Goal: Use online tool/utility: Utilize a website feature to perform a specific function

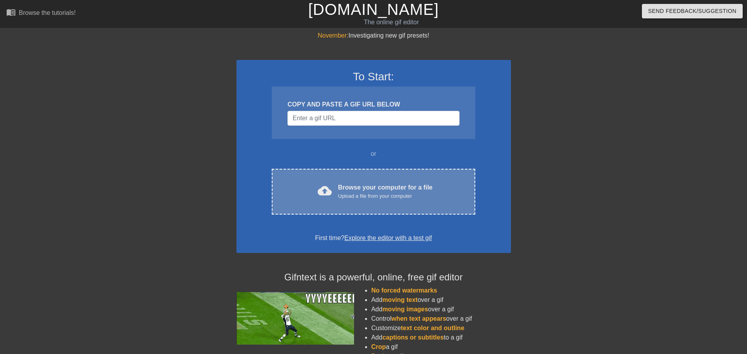
click at [331, 191] on span "cloud_upload" at bounding box center [325, 191] width 14 height 14
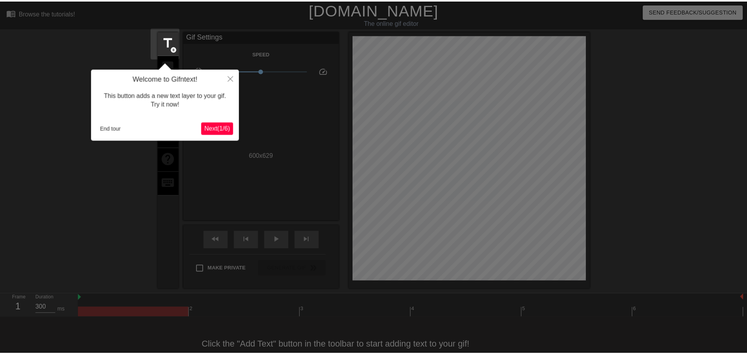
scroll to position [18, 0]
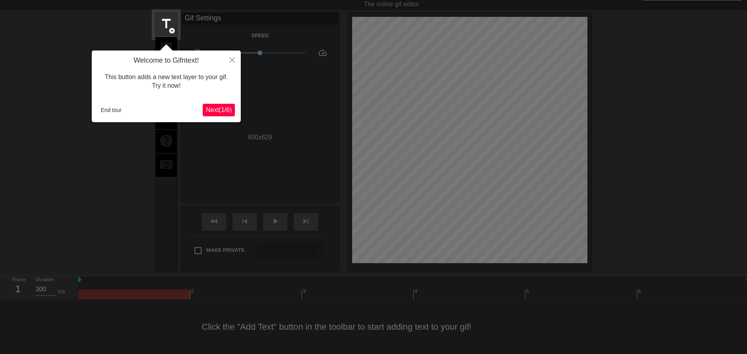
click at [227, 110] on span "Next ( 1 / 6 )" at bounding box center [219, 110] width 26 height 7
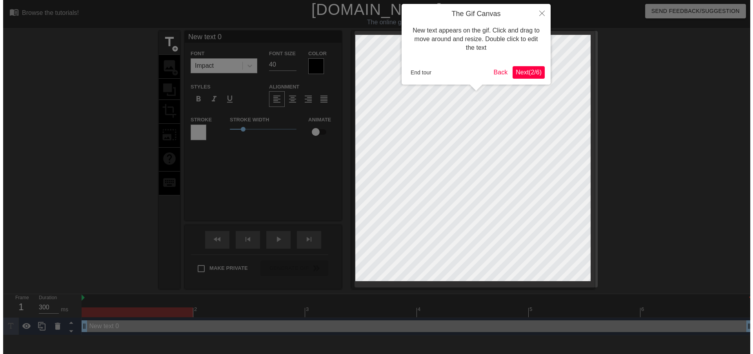
scroll to position [0, 0]
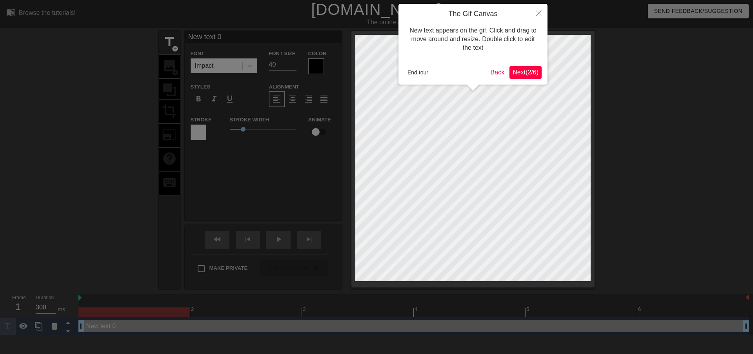
click at [518, 73] on span "Next ( 2 / 6 )" at bounding box center [526, 72] width 26 height 7
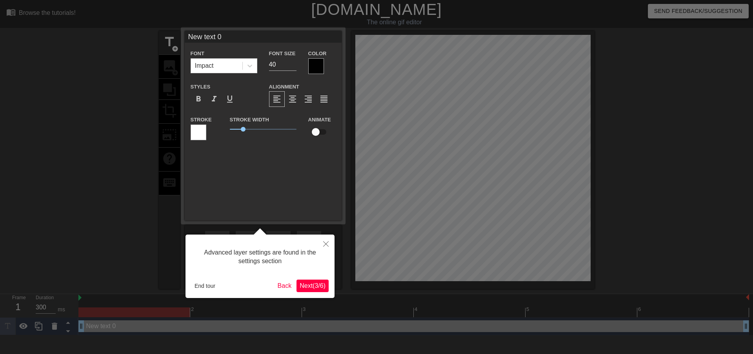
click at [310, 289] on span "Next ( 3 / 6 )" at bounding box center [313, 286] width 26 height 7
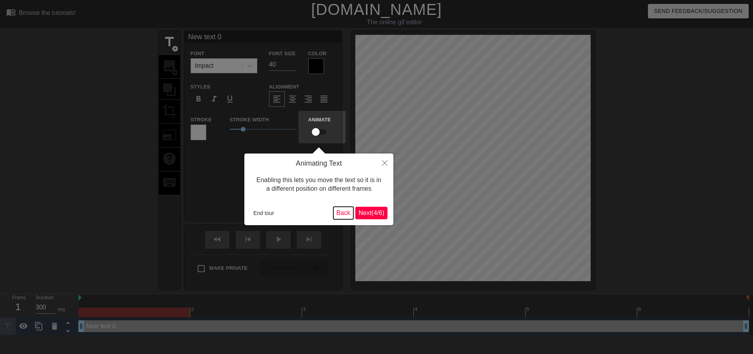
click at [345, 216] on button "Back" at bounding box center [343, 213] width 20 height 13
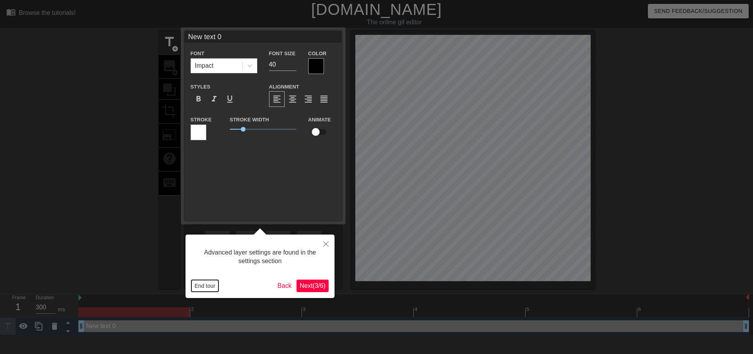
click at [213, 291] on button "End tour" at bounding box center [204, 286] width 27 height 12
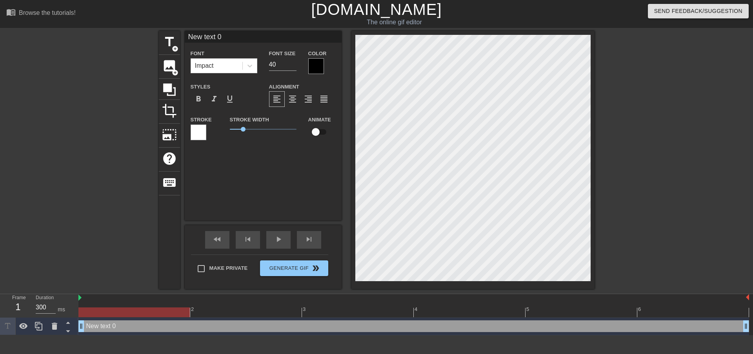
scroll to position [1, 2]
type input "l"
type textarea "l"
type input "la"
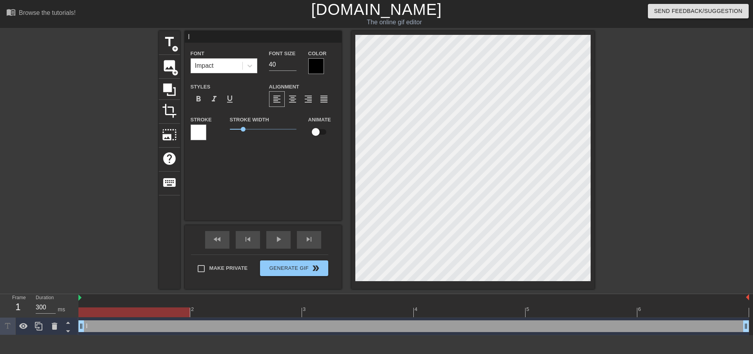
type textarea "la"
type input "la_"
type textarea "la_"
type input "la_c"
type textarea "la_c"
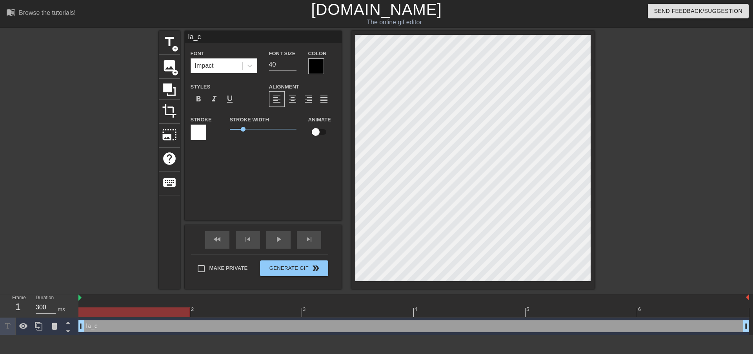
type input "la_cr"
type textarea "la_cr"
type input "la_cre"
type textarea "la_cre"
type input "la_crea"
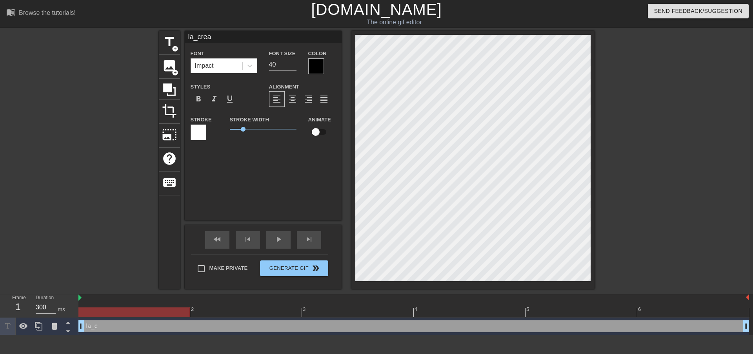
type textarea "la_crea"
type input "la_creat"
type textarea "la_creat"
type input "la_creatu"
type textarea "la_creatu"
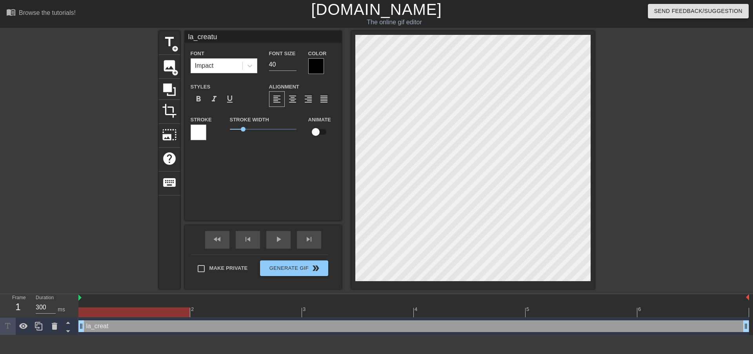
type input "la_creatur"
type textarea "la_creatur"
type input "la_creatura"
type textarea "la_creatura"
type input "la_creaturaz"
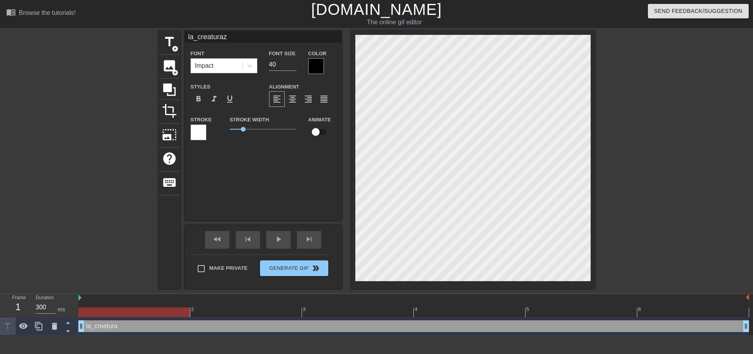
scroll to position [1, 2]
type textarea "la_creaturaz"
click at [278, 64] on input "40" at bounding box center [282, 64] width 27 height 13
click at [294, 66] on input "39" at bounding box center [282, 64] width 27 height 13
click at [294, 66] on input "38" at bounding box center [282, 64] width 27 height 13
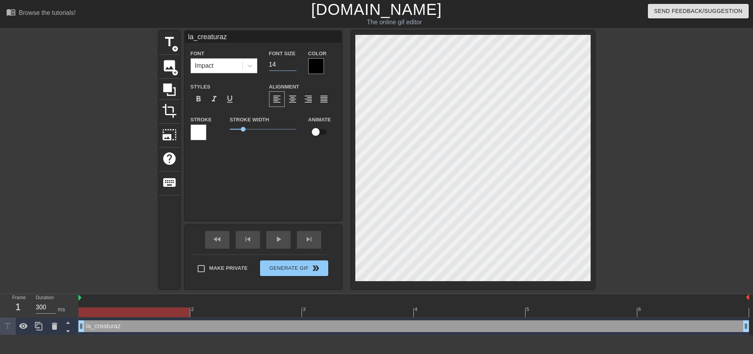
type input "14"
click at [294, 66] on input "14" at bounding box center [282, 64] width 27 height 13
click at [258, 69] on div "Font Impact" at bounding box center [224, 61] width 78 height 25
click at [252, 69] on icon at bounding box center [250, 66] width 8 height 8
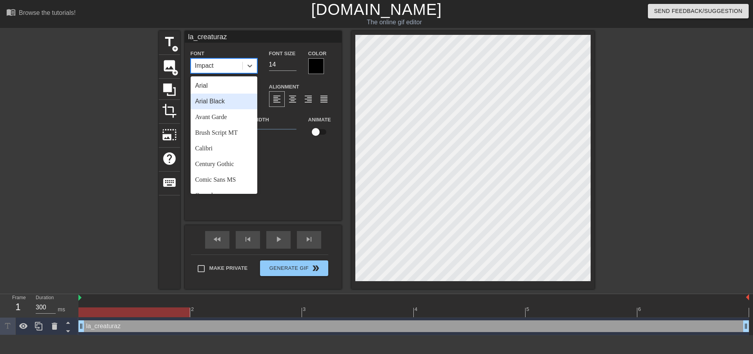
click at [238, 100] on div "Arial Black" at bounding box center [224, 102] width 67 height 16
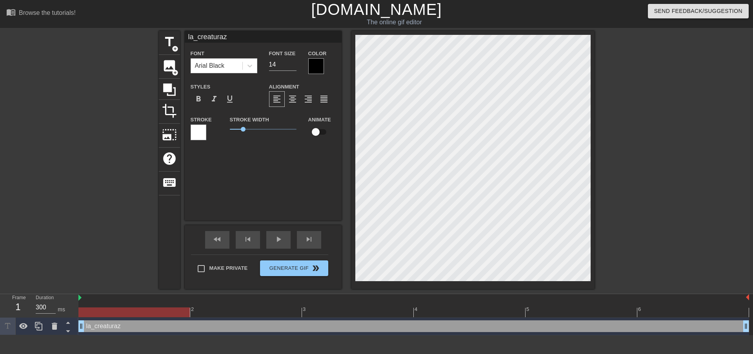
click at [267, 169] on div "la_creaturaz Font Arial Black Font Size 14 Color Styles format_bold format_ital…" at bounding box center [263, 126] width 157 height 190
click at [314, 68] on div at bounding box center [316, 66] width 16 height 16
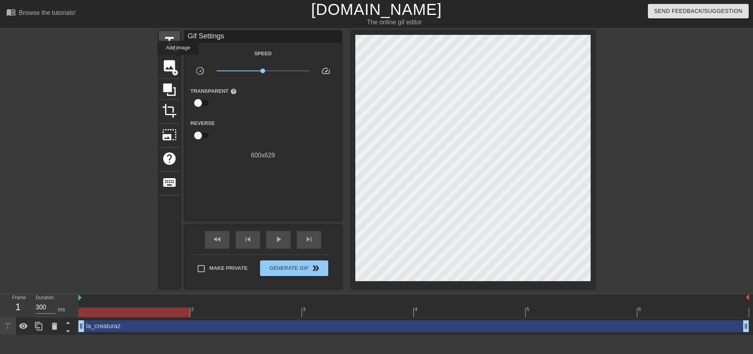
click at [177, 53] on div "title add_circle" at bounding box center [169, 43] width 21 height 24
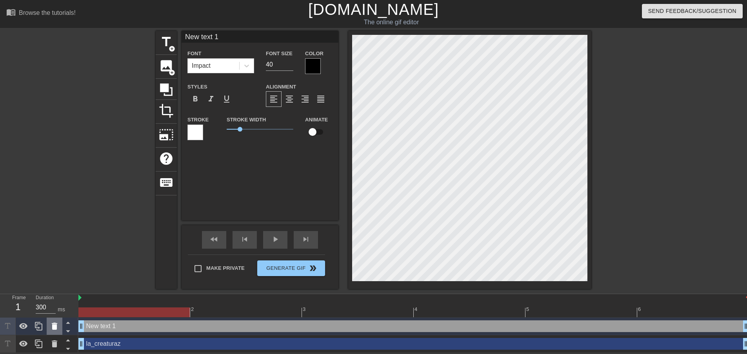
click at [57, 327] on icon at bounding box center [54, 326] width 9 height 9
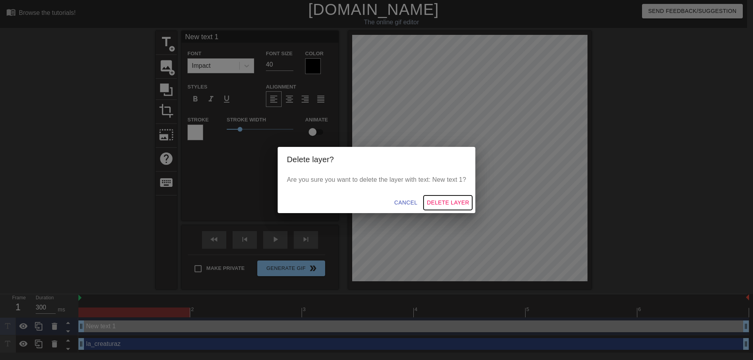
click at [445, 201] on span "Delete Layer" at bounding box center [448, 203] width 42 height 10
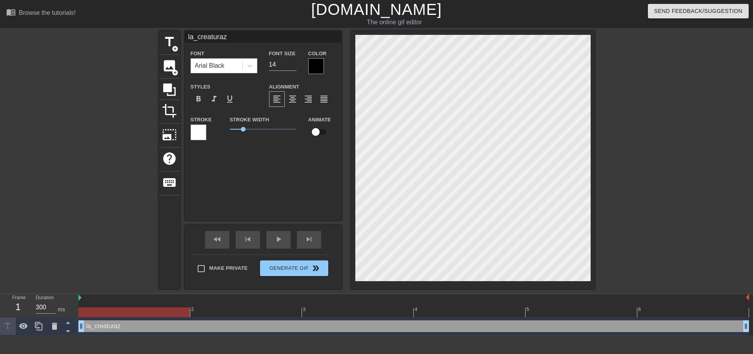
click at [198, 139] on div at bounding box center [199, 133] width 16 height 16
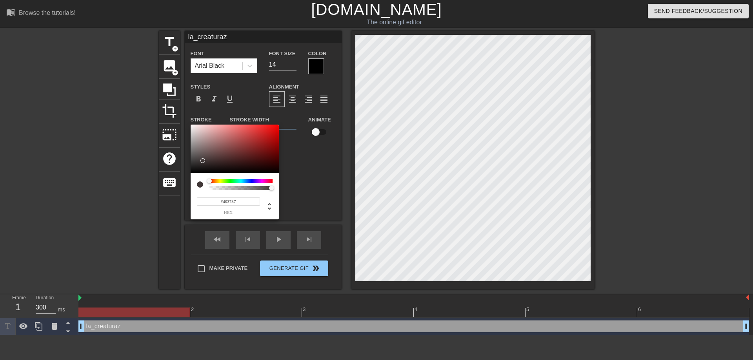
type input "#000000"
drag, startPoint x: 213, startPoint y: 145, endPoint x: 168, endPoint y: 194, distance: 66.9
click at [168, 194] on div "#000000 hex" at bounding box center [376, 180] width 753 height 360
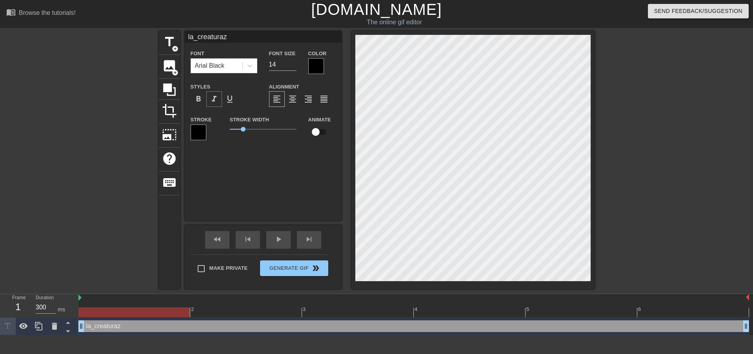
click at [216, 100] on span "format_italic" at bounding box center [213, 99] width 9 height 9
click at [316, 70] on div at bounding box center [316, 66] width 16 height 16
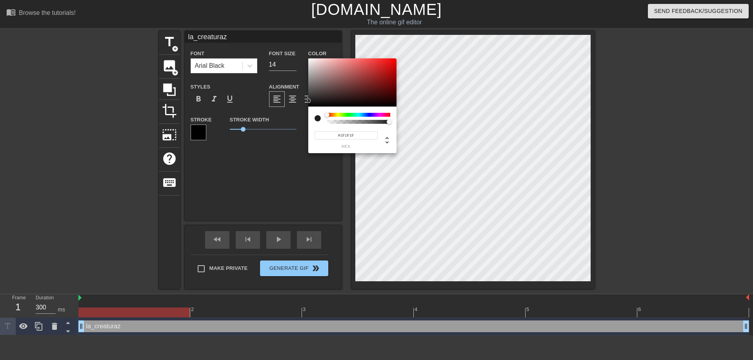
drag, startPoint x: 324, startPoint y: 98, endPoint x: 244, endPoint y: 127, distance: 85.2
click at [244, 101] on div "#1F1F1F hex" at bounding box center [376, 180] width 753 height 360
type input "#1D1D1D"
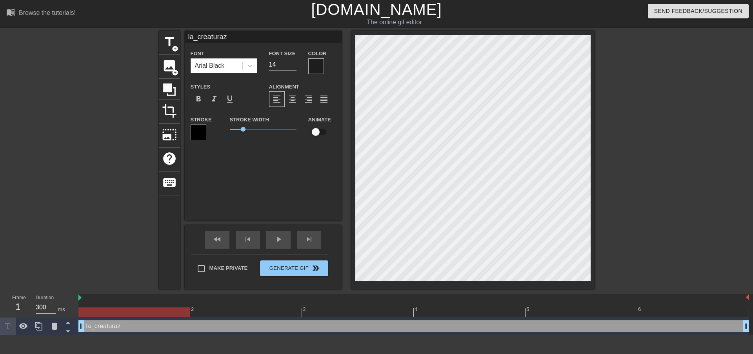
click at [352, 230] on div at bounding box center [472, 160] width 243 height 258
click at [302, 270] on span "Generate Gif double_arrow" at bounding box center [294, 268] width 62 height 9
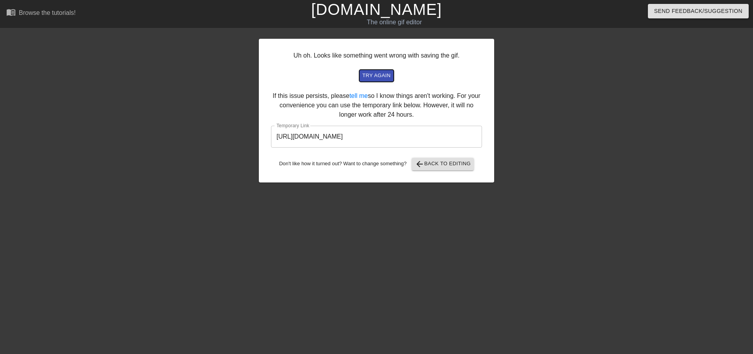
click at [386, 80] on span "try again" at bounding box center [376, 75] width 28 height 9
click at [386, 76] on span "try again" at bounding box center [376, 75] width 28 height 9
click at [365, 135] on input "[URL][DOMAIN_NAME]" at bounding box center [376, 137] width 211 height 22
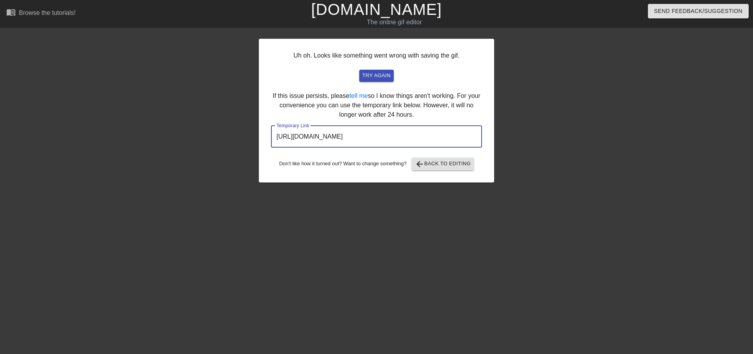
drag, startPoint x: 357, startPoint y: 129, endPoint x: 351, endPoint y: 129, distance: 6.3
click at [356, 129] on input "[URL][DOMAIN_NAME]" at bounding box center [376, 137] width 211 height 22
